Goal: Task Accomplishment & Management: Complete application form

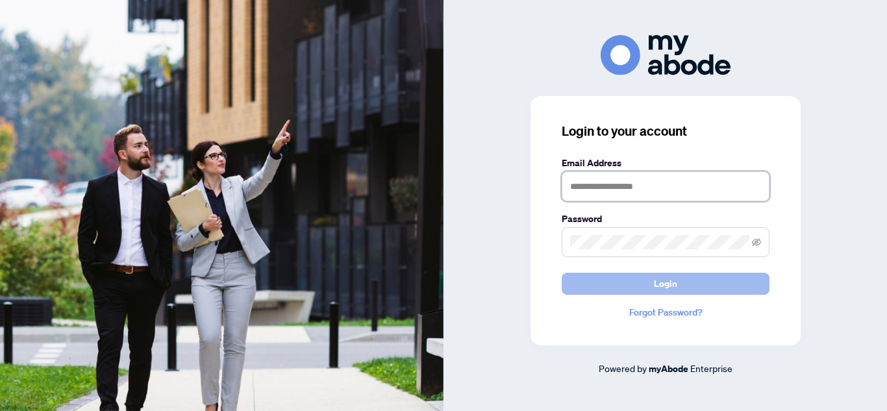
type input "**********"
click at [682, 277] on button "Login" at bounding box center [666, 284] width 208 height 22
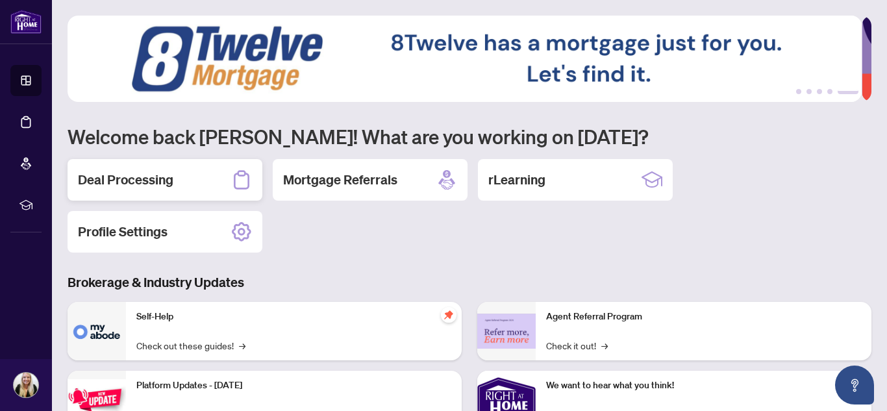
click at [112, 180] on h2 "Deal Processing" at bounding box center [126, 180] width 96 height 18
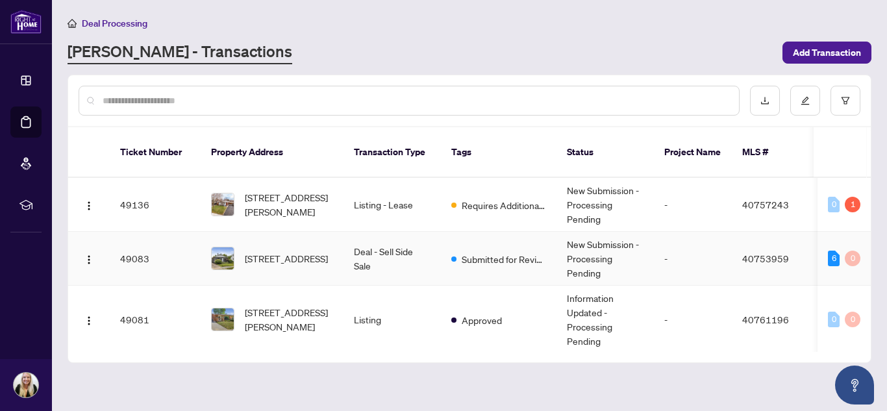
click at [448, 245] on td "Submitted for Review" at bounding box center [499, 259] width 116 height 54
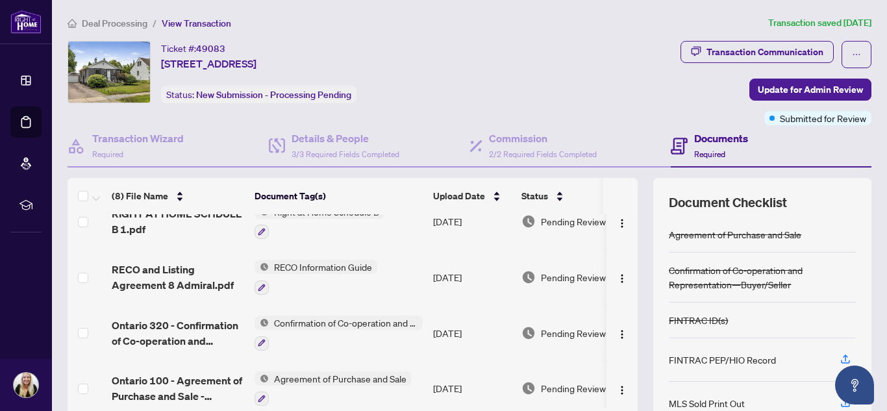
scroll to position [237, 0]
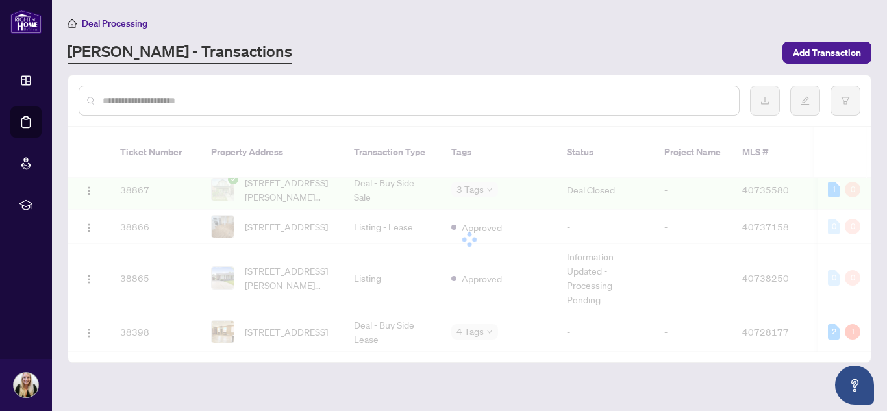
scroll to position [937, 0]
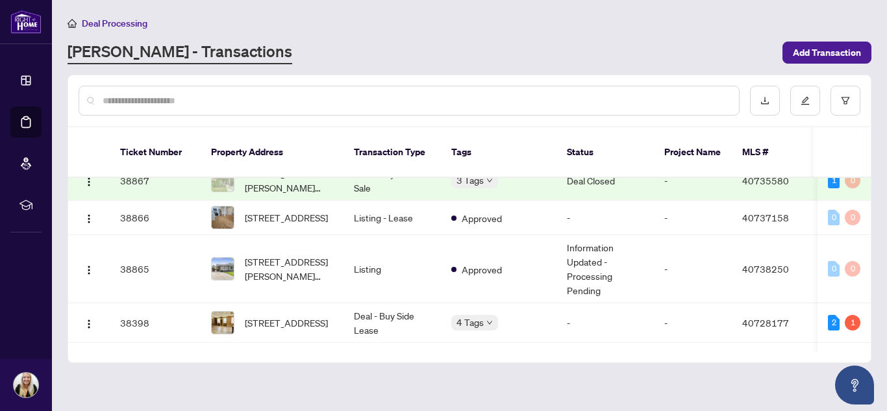
click at [340, 95] on input "text" at bounding box center [416, 101] width 626 height 14
type input "**********"
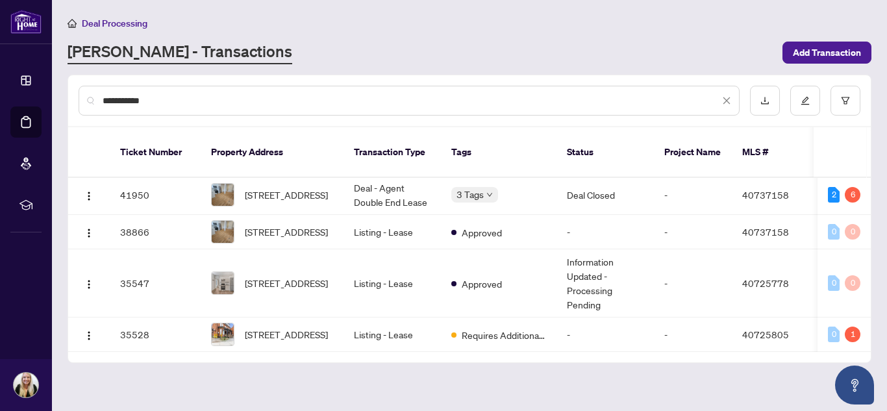
scroll to position [0, 0]
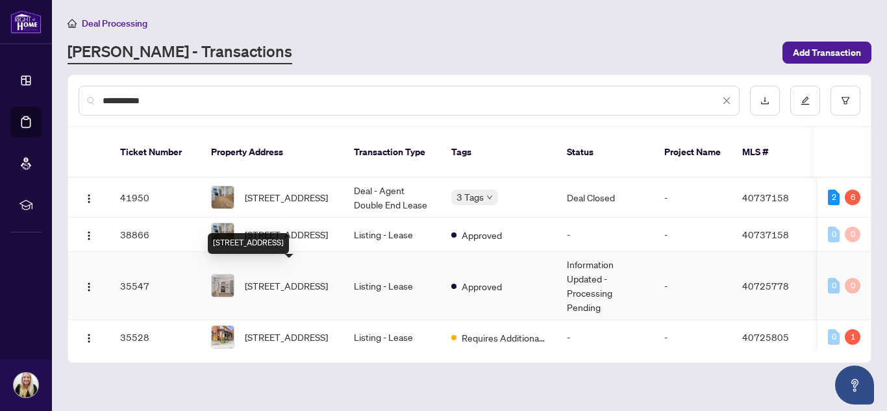
click at [297, 282] on span "[STREET_ADDRESS]" at bounding box center [286, 286] width 83 height 14
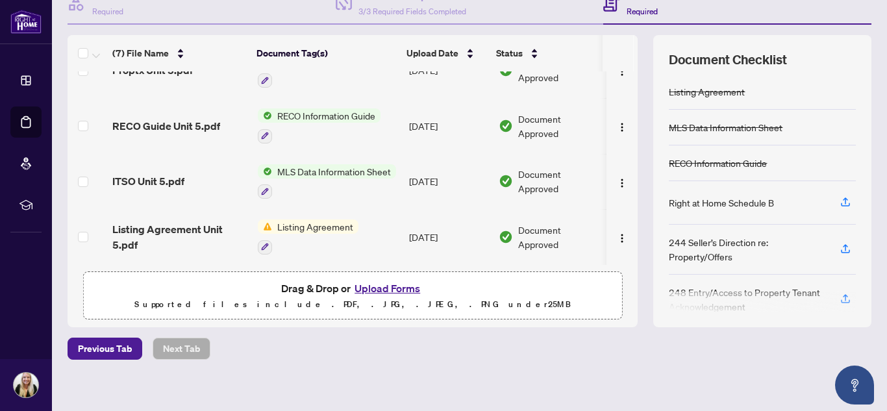
scroll to position [152, 0]
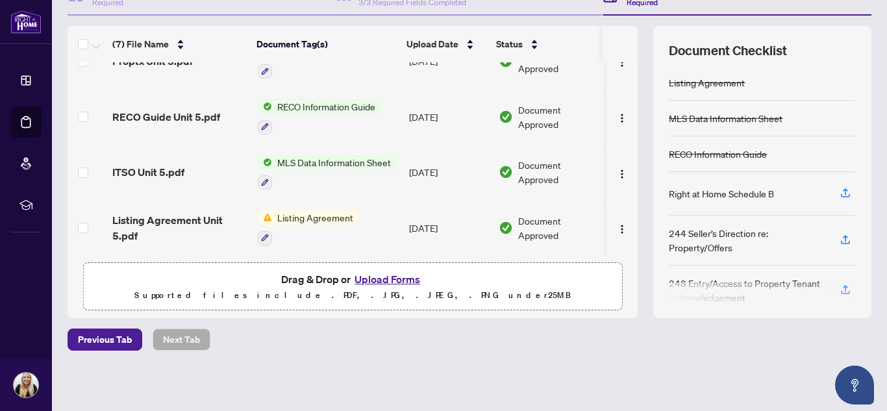
click at [385, 282] on button "Upload Forms" at bounding box center [387, 279] width 73 height 17
click at [401, 283] on button "Upload Forms" at bounding box center [387, 279] width 73 height 17
click at [373, 281] on button "Upload Forms" at bounding box center [387, 279] width 73 height 17
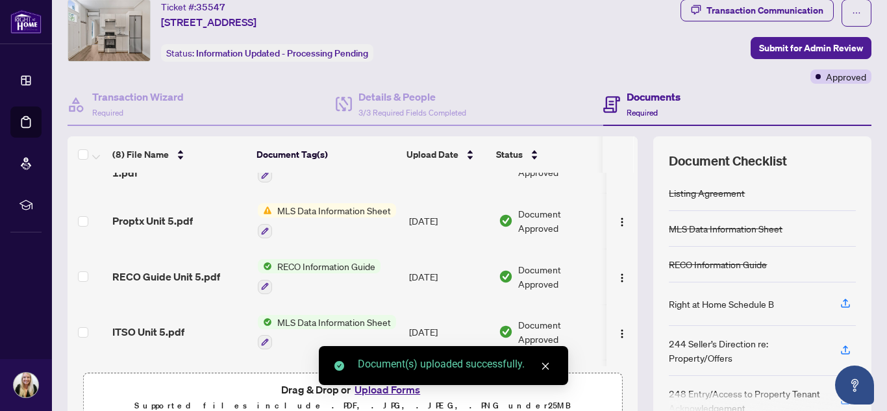
scroll to position [0, 0]
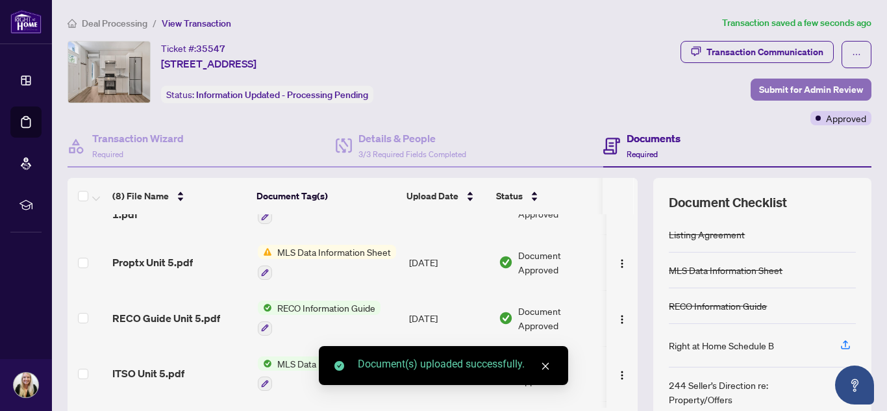
click at [786, 90] on span "Submit for Admin Review" at bounding box center [811, 89] width 104 height 21
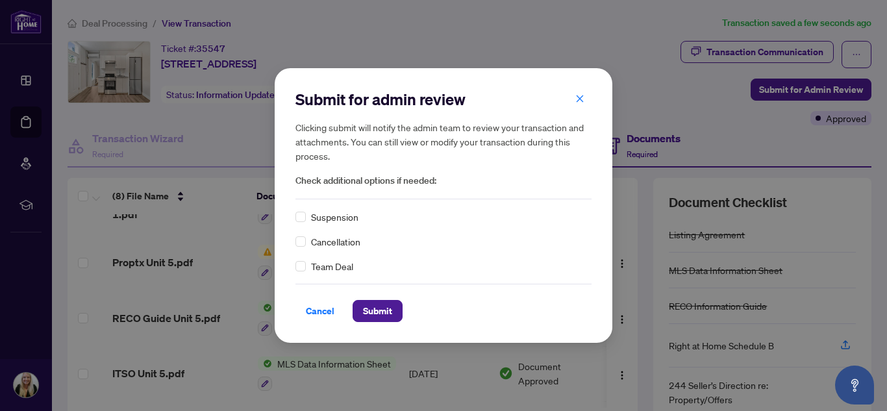
click at [290, 242] on div "Submit for admin review Clicking submit will notify the admin team to review yo…" at bounding box center [444, 205] width 338 height 275
click at [370, 303] on span "Submit" at bounding box center [377, 311] width 29 height 21
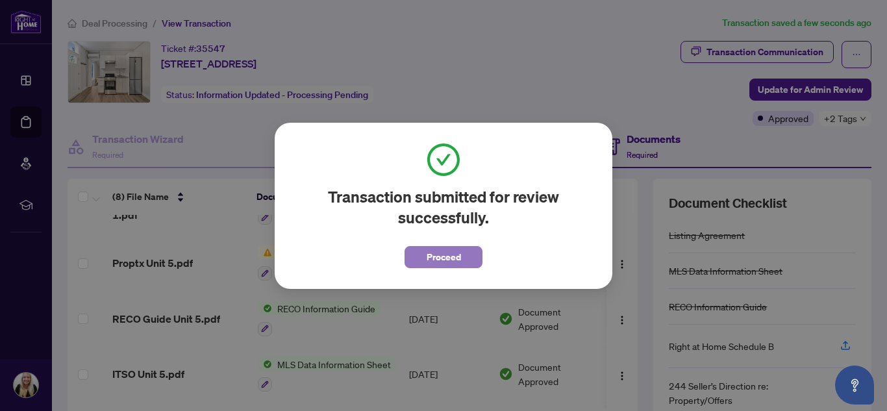
click at [416, 254] on button "Proceed" at bounding box center [444, 257] width 78 height 22
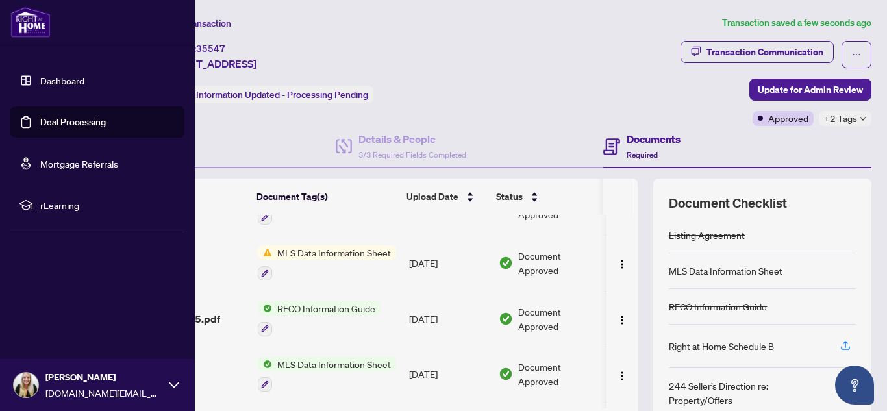
click at [47, 117] on link "Deal Processing" at bounding box center [73, 122] width 66 height 12
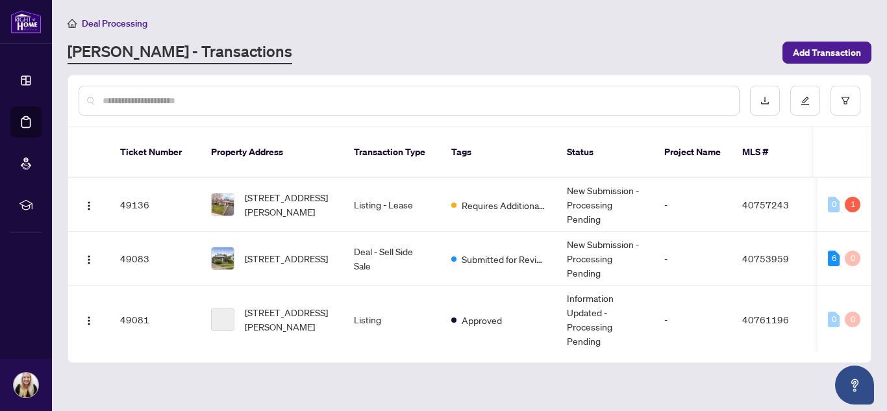
click at [284, 101] on input "text" at bounding box center [416, 101] width 626 height 14
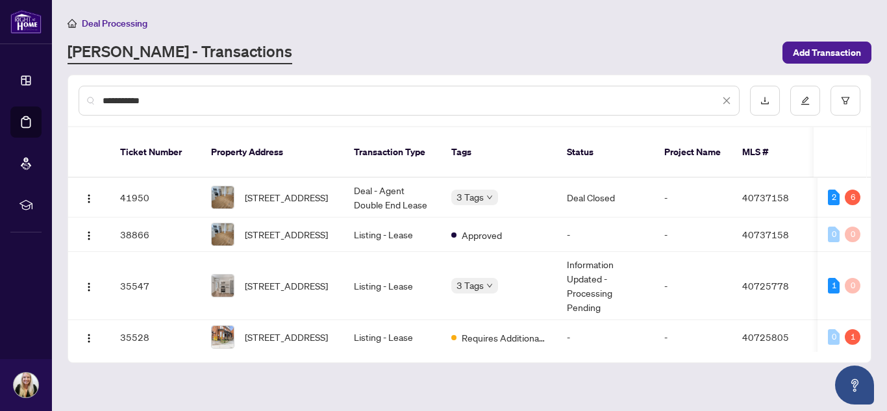
type input "**********"
click at [285, 330] on span "[STREET_ADDRESS]" at bounding box center [286, 337] width 83 height 14
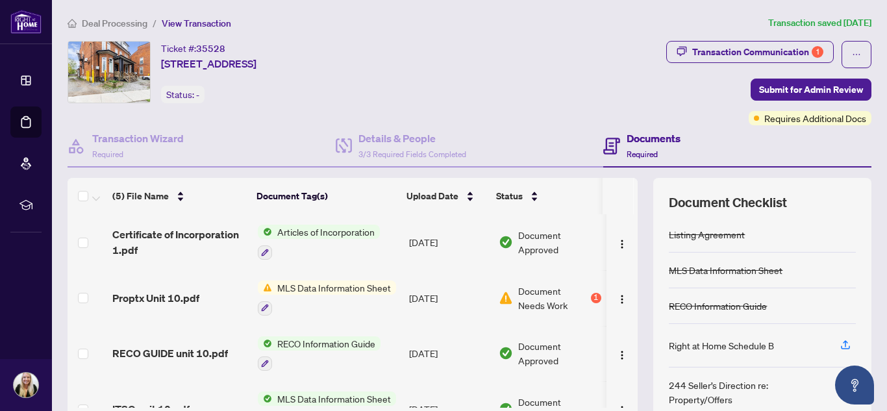
scroll to position [152, 0]
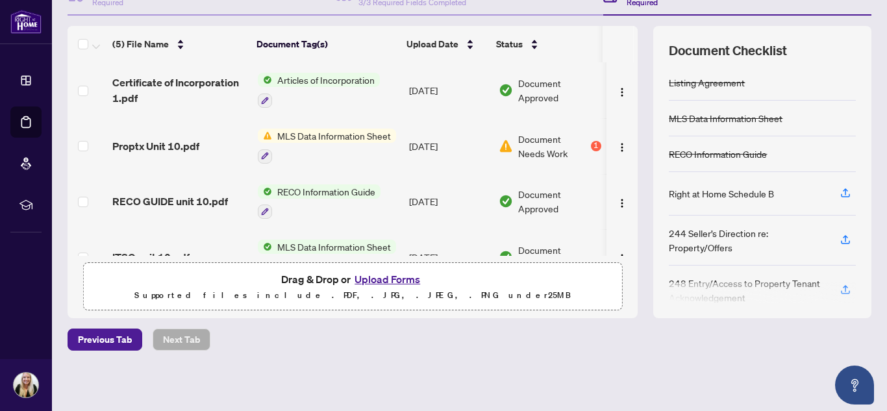
click at [392, 279] on button "Upload Forms" at bounding box center [387, 279] width 73 height 17
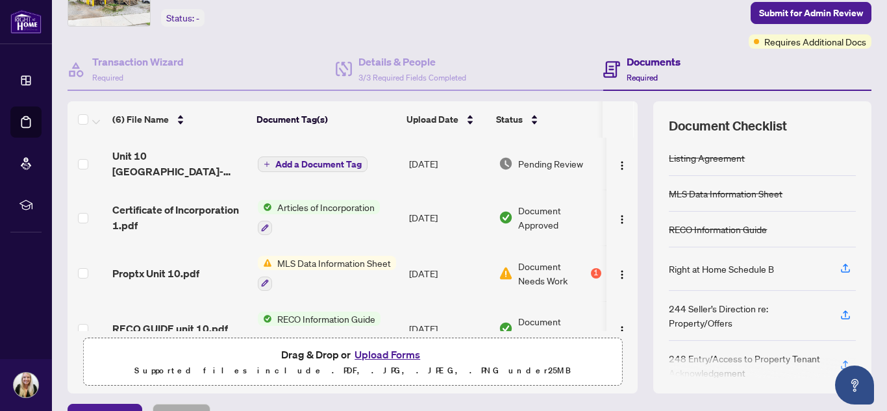
scroll to position [0, 0]
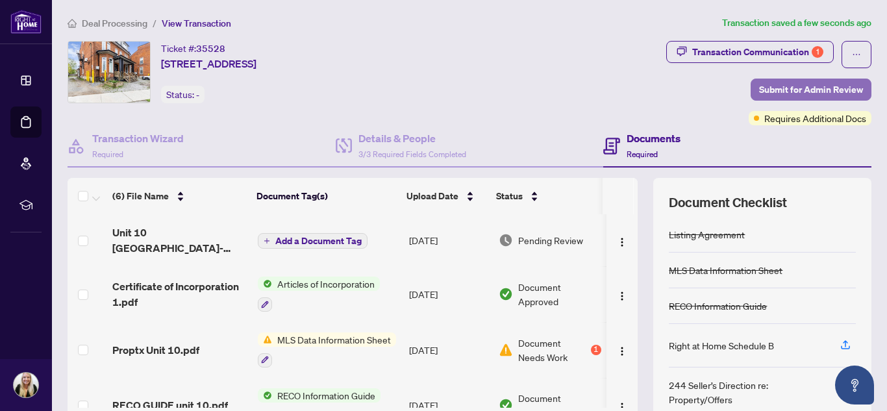
click at [751, 85] on button "Submit for Admin Review" at bounding box center [811, 90] width 121 height 22
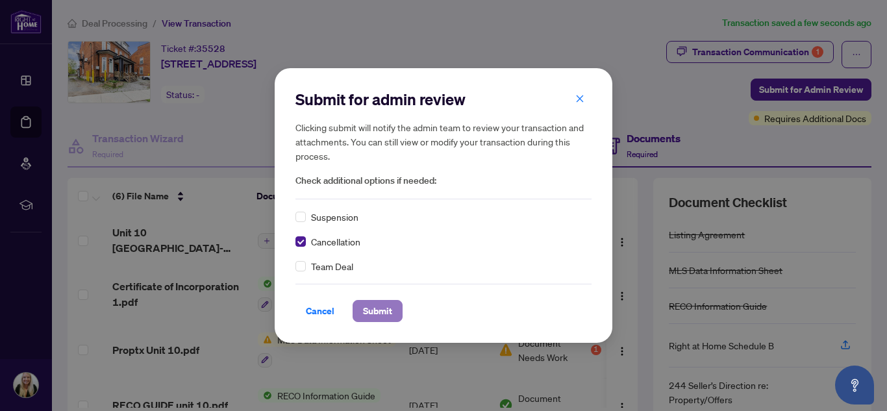
click at [378, 315] on span "Submit" at bounding box center [377, 311] width 29 height 21
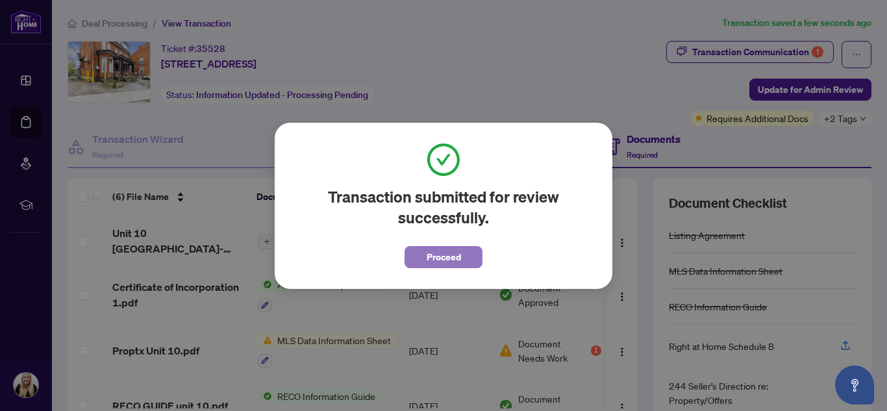
click at [461, 257] on button "Proceed" at bounding box center [444, 257] width 78 height 22
